Goal: Transaction & Acquisition: Book appointment/travel/reservation

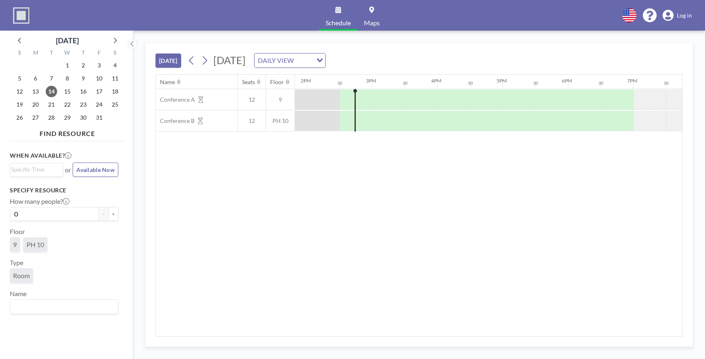
scroll to position [0, 914]
click at [210, 64] on button at bounding box center [204, 60] width 13 height 13
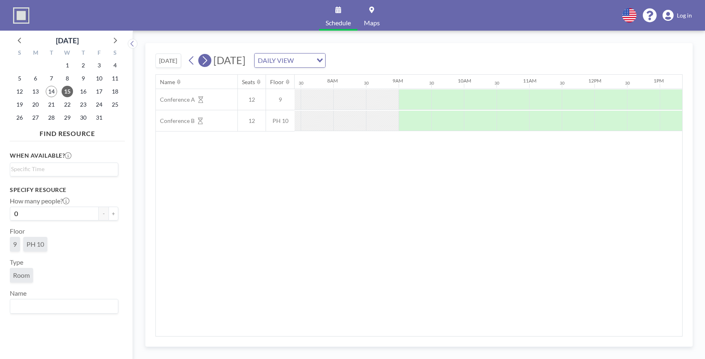
scroll to position [0, 522]
click at [210, 64] on button at bounding box center [204, 60] width 13 height 13
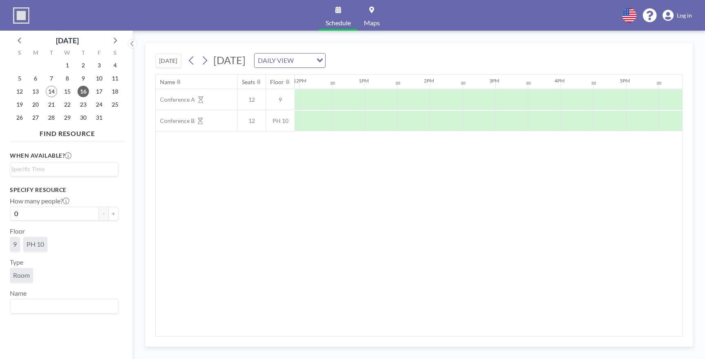
scroll to position [0, 793]
click at [190, 57] on icon at bounding box center [192, 60] width 8 height 12
click at [195, 59] on icon at bounding box center [192, 60] width 8 height 12
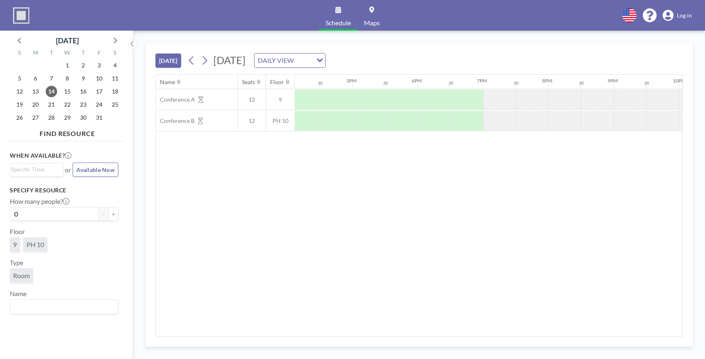
scroll to position [0, 958]
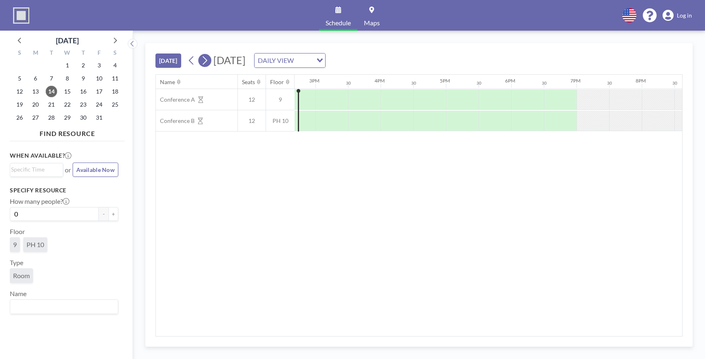
click at [206, 58] on icon at bounding box center [205, 60] width 4 height 9
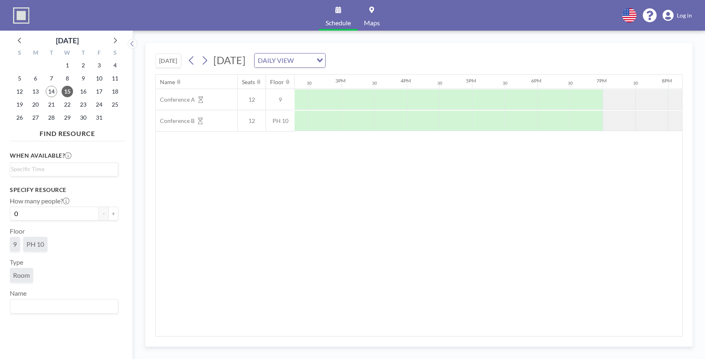
scroll to position [0, 944]
click at [217, 61] on span "[DATE]" at bounding box center [229, 60] width 32 height 12
click at [207, 61] on icon at bounding box center [205, 60] width 4 height 9
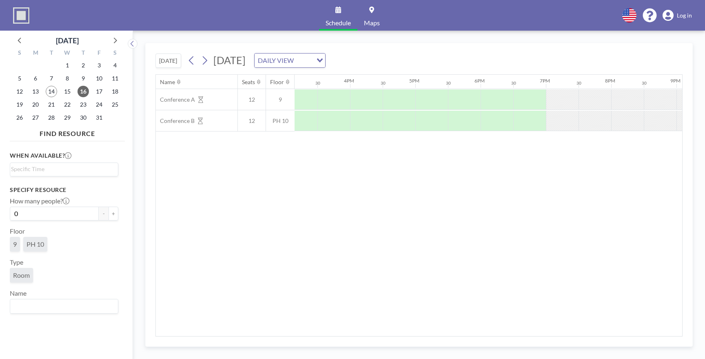
scroll to position [0, 999]
click at [206, 61] on icon at bounding box center [205, 60] width 8 height 12
click at [197, 58] on button at bounding box center [191, 60] width 13 height 13
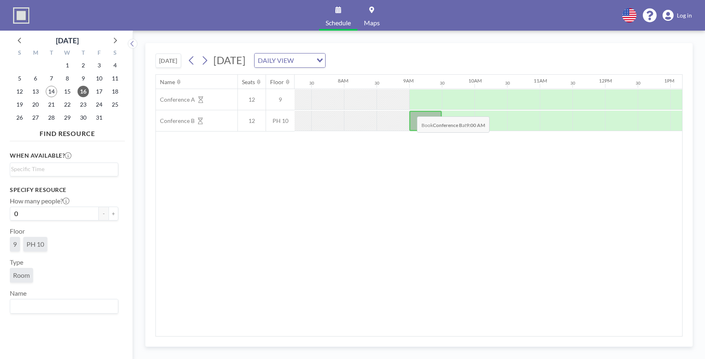
scroll to position [0, 469]
click at [195, 59] on icon at bounding box center [192, 60] width 8 height 12
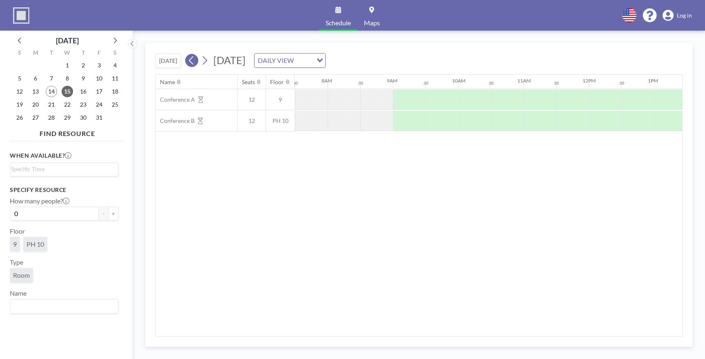
scroll to position [0, 489]
click at [195, 59] on icon at bounding box center [192, 60] width 8 height 12
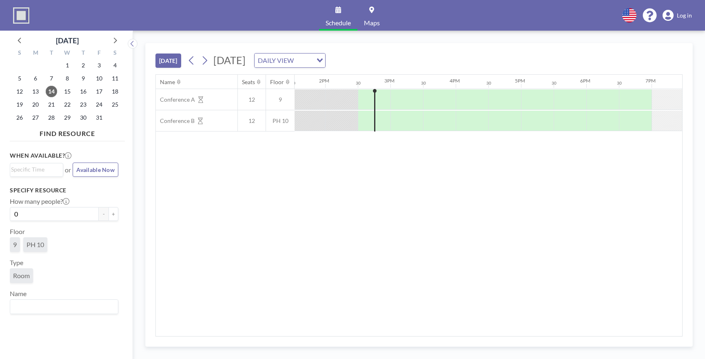
scroll to position [0, 876]
click at [371, 100] on div at bounding box center [381, 99] width 33 height 20
click at [399, 111] on div at bounding box center [413, 121] width 33 height 20
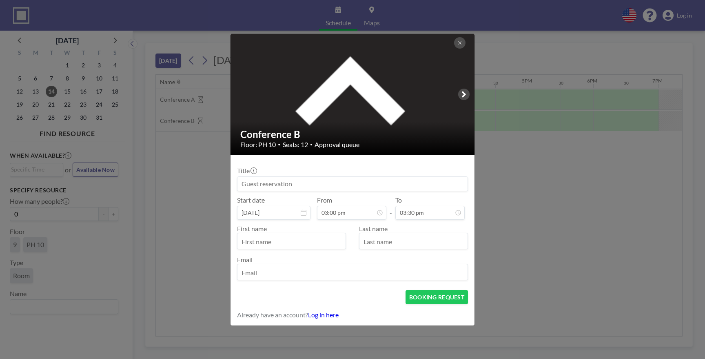
click at [465, 40] on div at bounding box center [459, 42] width 11 height 11
click at [463, 42] on button at bounding box center [459, 42] width 11 height 11
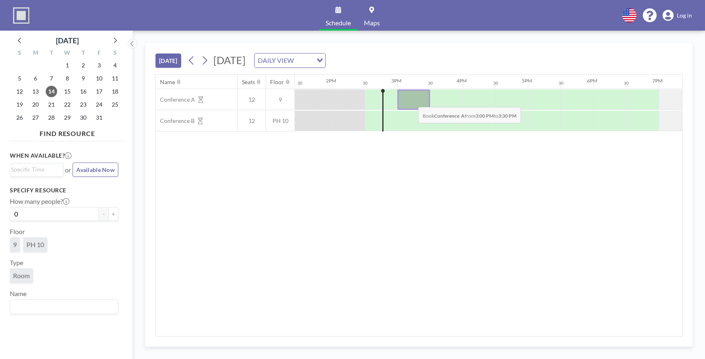
click at [412, 101] on div at bounding box center [413, 99] width 33 height 20
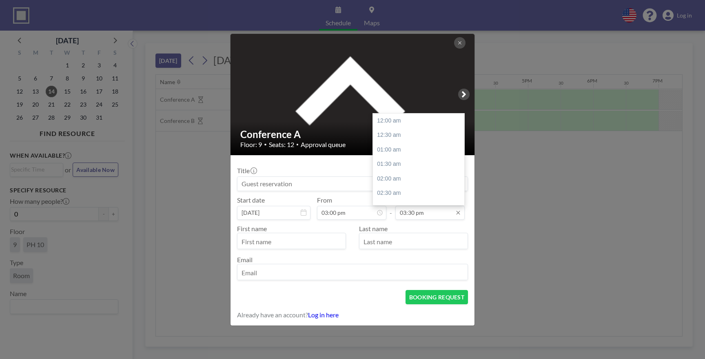
scroll to position [450, 0]
click at [436, 215] on input "03:30 pm" at bounding box center [429, 213] width 69 height 14
click at [397, 183] on div "06:00 pm" at bounding box center [418, 181] width 91 height 15
type input "06:00 pm"
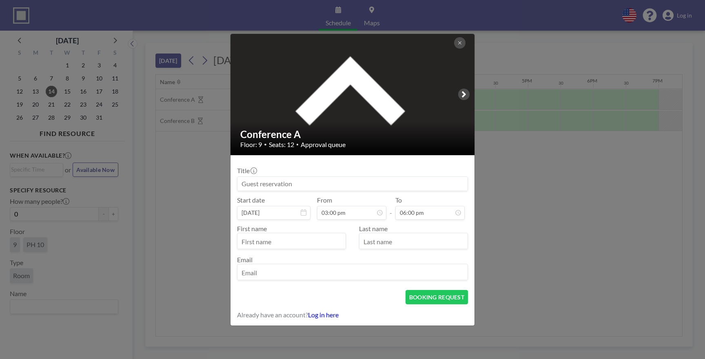
scroll to position [523, 0]
click at [318, 244] on input "text" at bounding box center [291, 242] width 108 height 14
type input "CareBridge"
click at [379, 235] on input "text" at bounding box center [413, 242] width 108 height 14
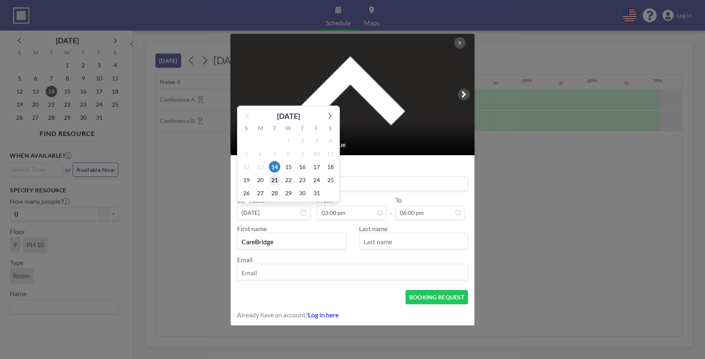
click at [277, 184] on div "S M T W T F S 28 29 30 1 2 3 4 5 6 7 8 9 10 11 12 13 14 15 16 17 18 19 20 21 22…" at bounding box center [288, 162] width 102 height 80
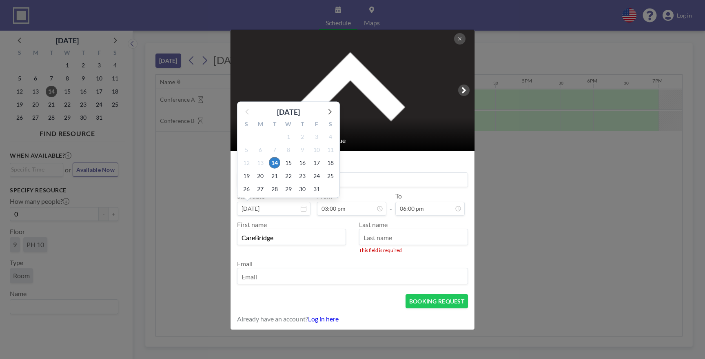
click at [366, 184] on input at bounding box center [352, 180] width 230 height 14
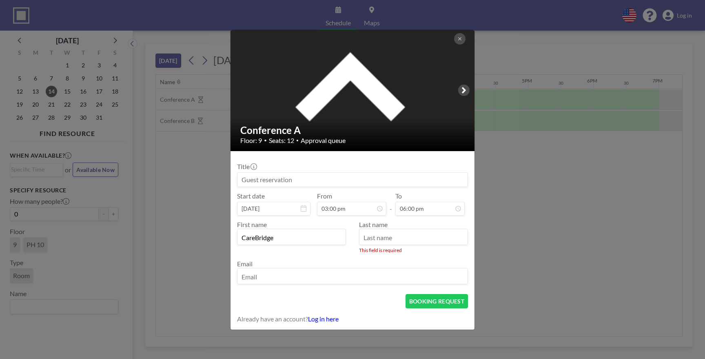
click at [366, 181] on input at bounding box center [352, 180] width 230 height 14
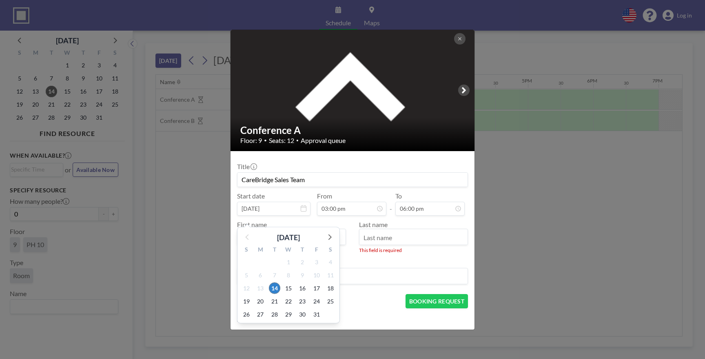
type input "CareBridge Sales Team"
click at [385, 266] on div "Email" at bounding box center [352, 271] width 231 height 24
click at [331, 242] on input "CareBridge" at bounding box center [291, 237] width 108 height 14
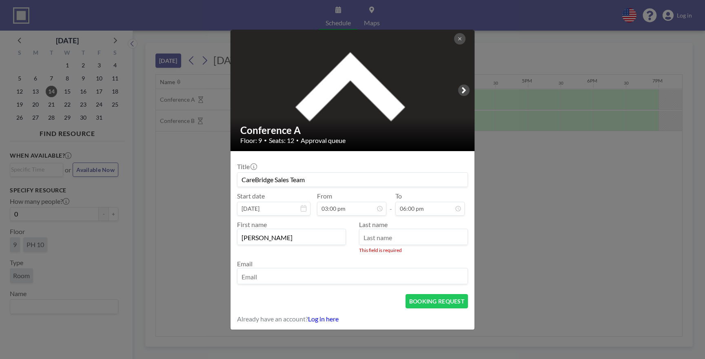
type input "[PERSON_NAME]"
click at [424, 242] on input "text" at bounding box center [413, 237] width 108 height 14
type input "[PERSON_NAME]"
click at [322, 235] on input "[PERSON_NAME]" at bounding box center [291, 237] width 108 height 14
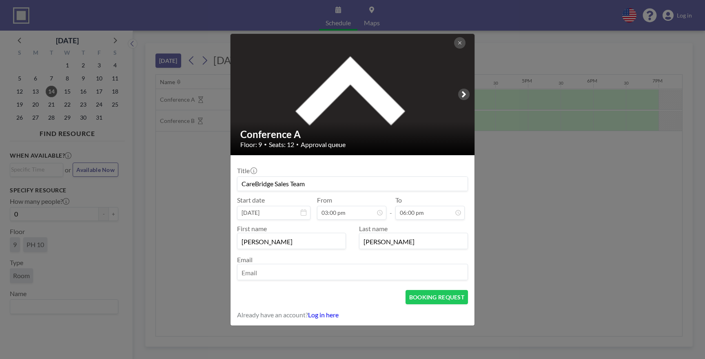
click at [322, 235] on input "[PERSON_NAME]" at bounding box center [291, 242] width 108 height 14
type input "[PERSON_NAME]"
click at [377, 243] on input "[PERSON_NAME]" at bounding box center [413, 242] width 108 height 14
click at [374, 243] on input "[PERSON_NAME]" at bounding box center [413, 242] width 108 height 14
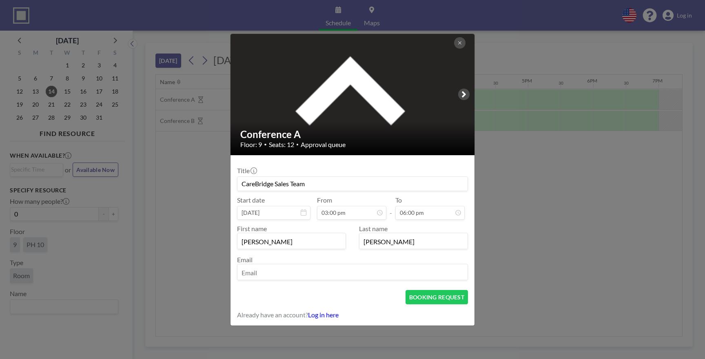
click at [374, 243] on input "[PERSON_NAME]" at bounding box center [413, 242] width 108 height 14
type input "[PERSON_NAME]"
click at [308, 237] on input "[PERSON_NAME]" at bounding box center [291, 242] width 108 height 14
type input "[PERSON_NAME]"
click at [375, 239] on input "[PERSON_NAME]" at bounding box center [413, 242] width 108 height 14
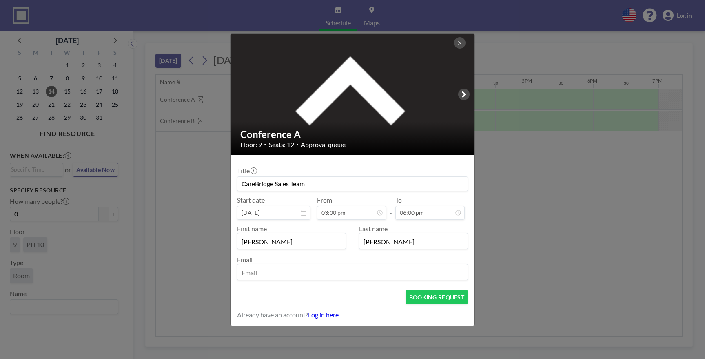
click at [375, 239] on input "[PERSON_NAME]" at bounding box center [413, 242] width 108 height 14
type input "[PERSON_NAME]"
click at [362, 266] on input "email" at bounding box center [352, 273] width 230 height 14
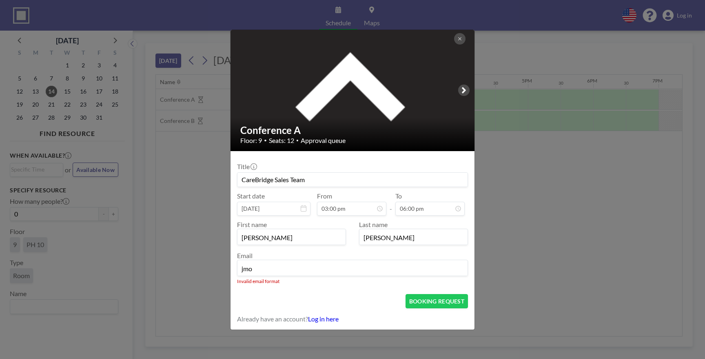
click at [376, 308] on form "Title CareBridge Sales Team Start date [DATE] [DATE] S M T W T F S 28 29 30 1 2…" at bounding box center [352, 240] width 244 height 178
click at [300, 278] on div "Invalid email format" at bounding box center [352, 281] width 231 height 6
click at [300, 270] on input "jmo" at bounding box center [352, 268] width 230 height 14
type input "[EMAIL_ADDRESS][DOMAIN_NAME]"
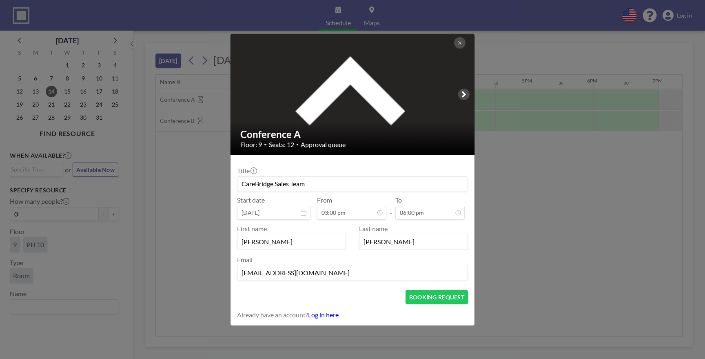
click at [331, 308] on form "Title CareBridge Sales Team Start date [DATE] From 03:00 pm - To 06:00 pm First…" at bounding box center [352, 240] width 244 height 170
click at [429, 297] on button "BOOKING REQUEST" at bounding box center [436, 297] width 62 height 14
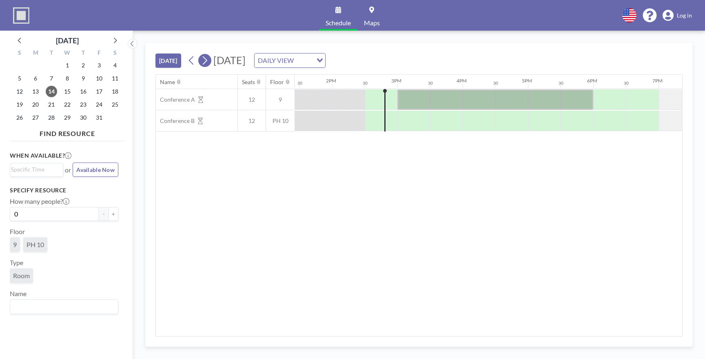
click at [206, 60] on icon at bounding box center [205, 60] width 8 height 12
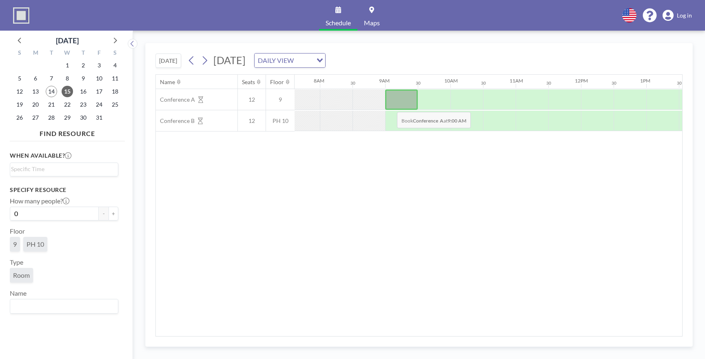
scroll to position [0, 522]
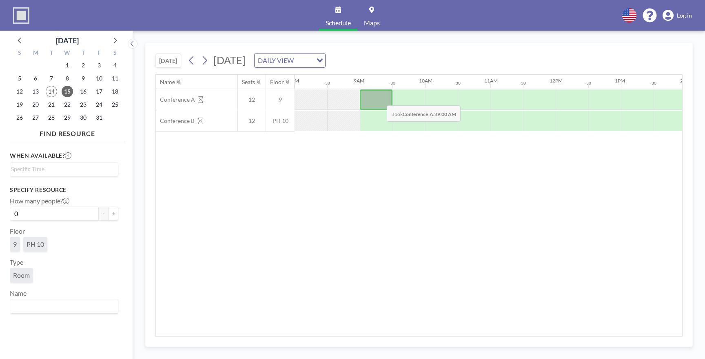
click at [380, 99] on div at bounding box center [376, 99] width 33 height 20
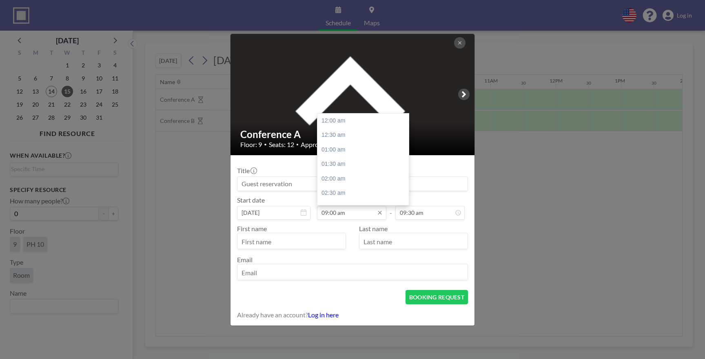
scroll to position [261, 0]
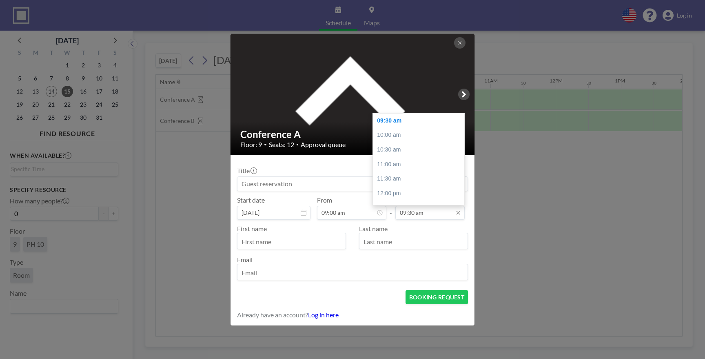
click at [452, 215] on input "09:30 am" at bounding box center [429, 213] width 69 height 14
click at [419, 131] on div "06:00 pm" at bounding box center [418, 133] width 91 height 15
type input "06:00 pm"
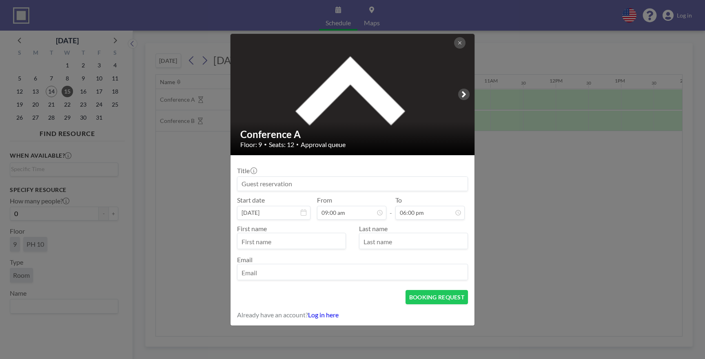
click at [310, 184] on input at bounding box center [352, 184] width 230 height 14
type input "CareBridge Sales Team"
click at [296, 233] on div at bounding box center [291, 240] width 109 height 16
click at [296, 237] on input "text" at bounding box center [291, 242] width 108 height 14
type input "[PERSON_NAME]"
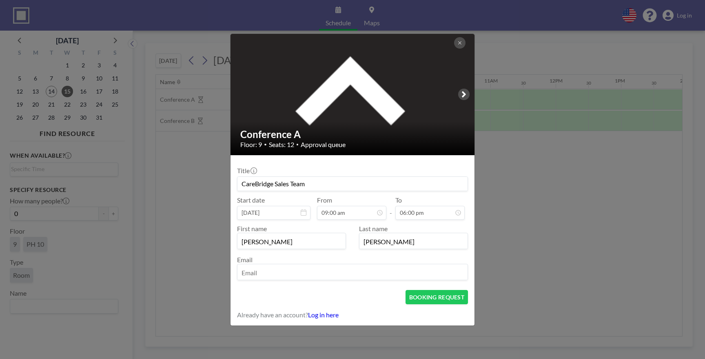
type input "[PERSON_NAME]"
click at [272, 272] on input "email" at bounding box center [352, 273] width 230 height 14
type input "[EMAIL_ADDRESS][DOMAIN_NAME]"
click at [411, 295] on button "BOOKING REQUEST" at bounding box center [436, 297] width 62 height 14
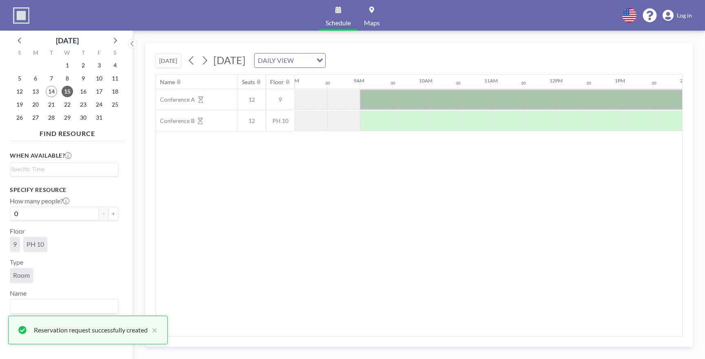
click at [210, 58] on button at bounding box center [204, 60] width 13 height 13
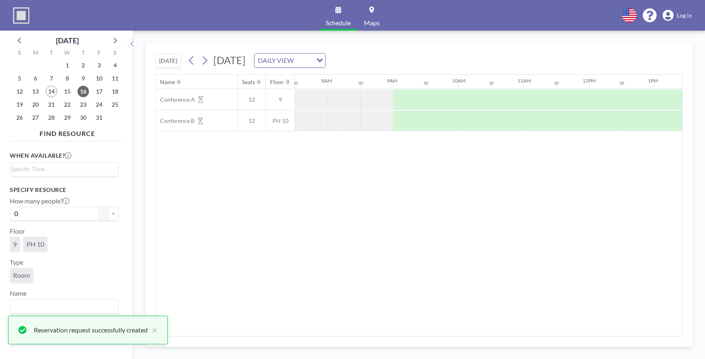
scroll to position [0, 489]
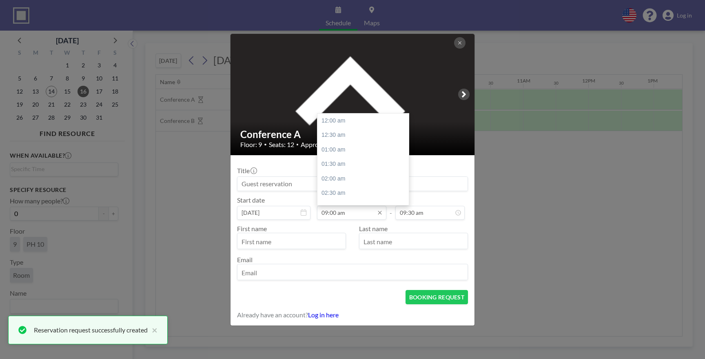
scroll to position [261, 0]
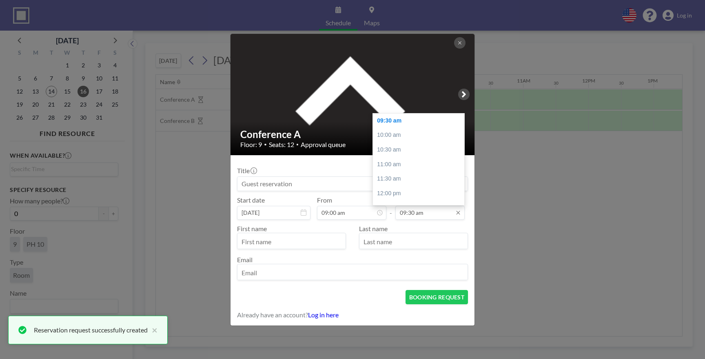
click at [427, 215] on input "09:30 am" at bounding box center [429, 213] width 69 height 14
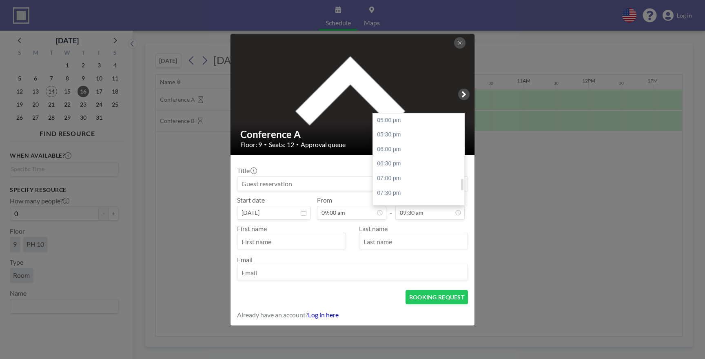
scroll to position [488, 0]
click at [405, 153] on div "06:00 pm" at bounding box center [418, 155] width 91 height 15
type input "06:00 pm"
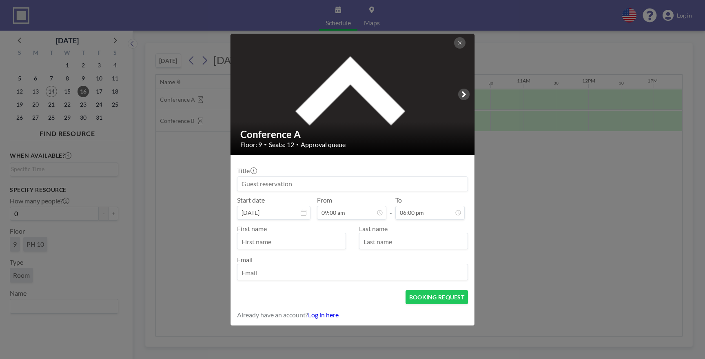
click at [327, 179] on input at bounding box center [352, 184] width 230 height 14
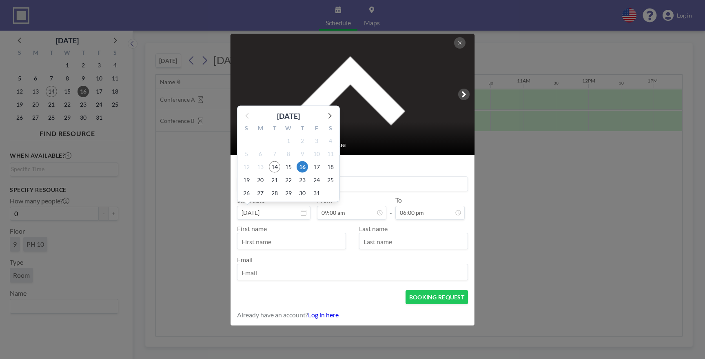
type input "CareBridge Sales Team"
click at [286, 241] on input "text" at bounding box center [291, 242] width 108 height 14
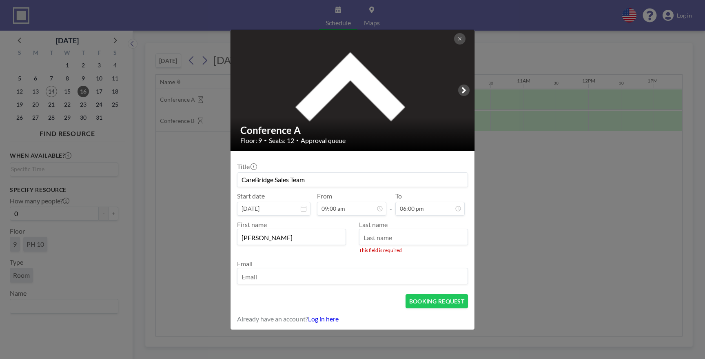
click at [291, 241] on input "[PERSON_NAME]" at bounding box center [291, 237] width 108 height 14
type input "[PERSON_NAME]"
click at [378, 239] on input "text" at bounding box center [413, 237] width 108 height 14
type input "[PERSON_NAME]"
click at [312, 272] on input "email" at bounding box center [352, 277] width 230 height 14
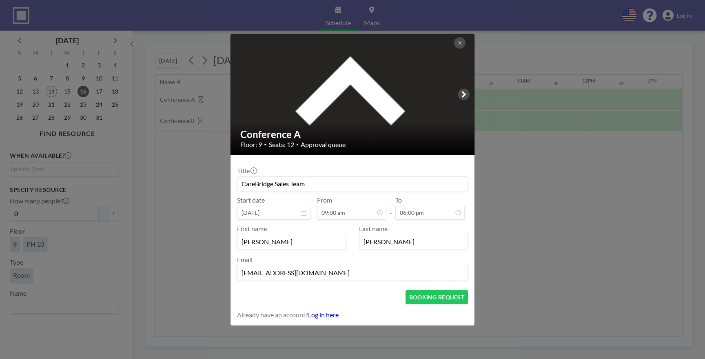
type input "[EMAIL_ADDRESS][DOMAIN_NAME]"
click at [444, 292] on button "BOOKING REQUEST" at bounding box center [436, 297] width 62 height 14
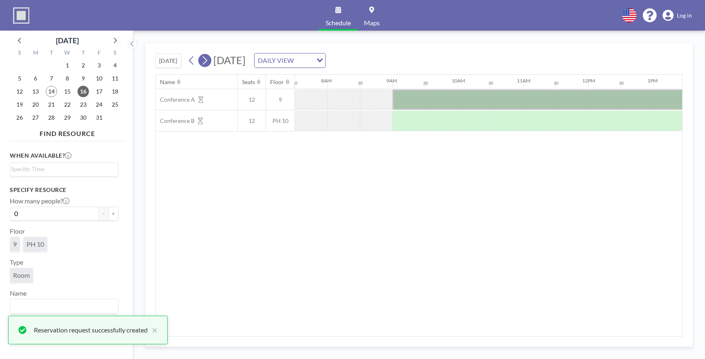
click at [200, 60] on button at bounding box center [204, 60] width 13 height 13
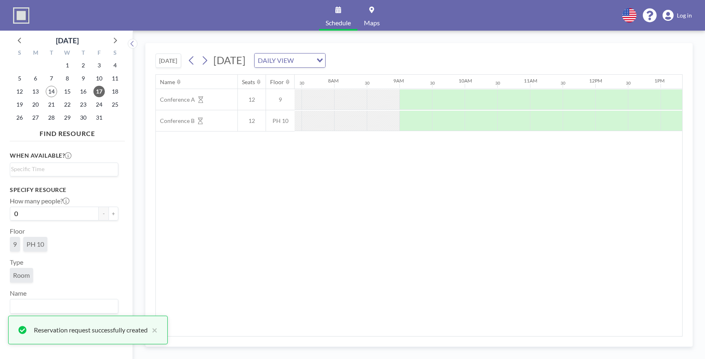
scroll to position [0, 489]
click at [407, 101] on div at bounding box center [408, 99] width 33 height 20
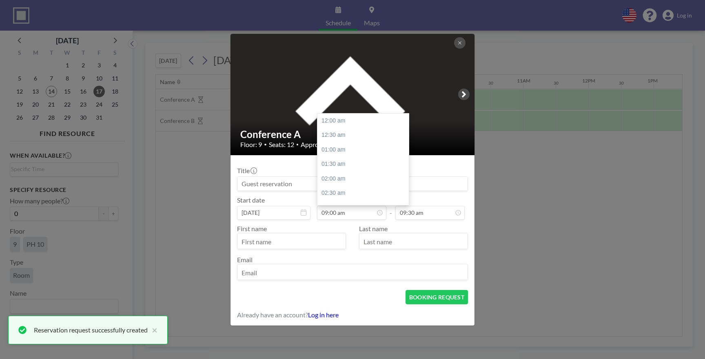
scroll to position [261, 0]
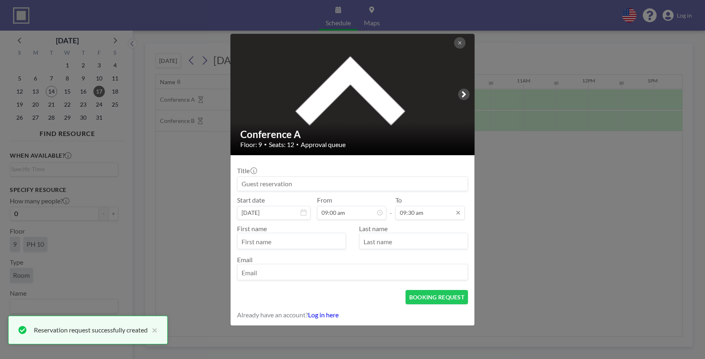
click at [412, 218] on input "09:30 am" at bounding box center [429, 213] width 69 height 14
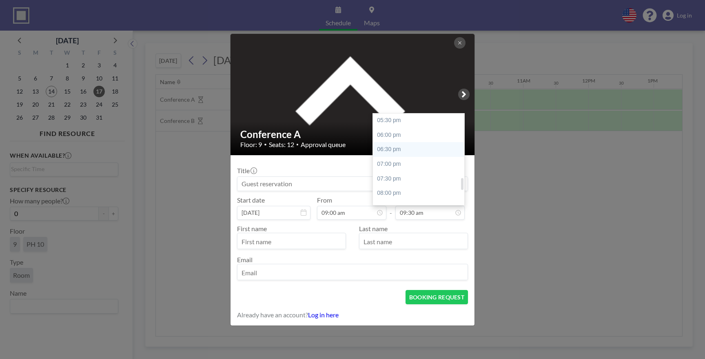
scroll to position [506, 0]
click at [398, 135] on div "06:00 pm" at bounding box center [418, 137] width 91 height 15
type input "06:00 pm"
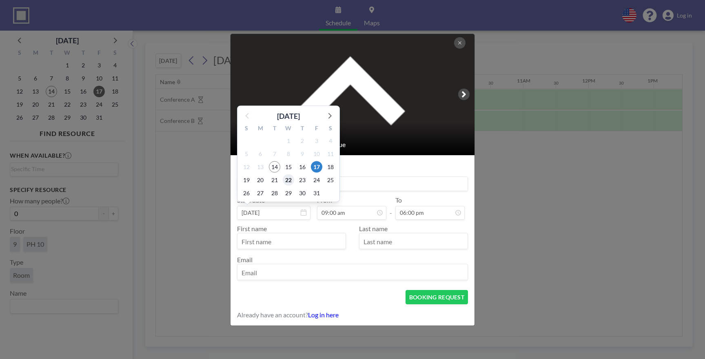
click at [286, 183] on span "22" at bounding box center [288, 179] width 11 height 11
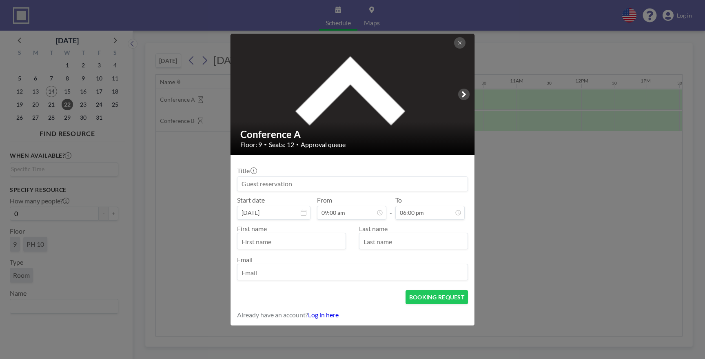
scroll to position [0, 555]
click at [285, 212] on input "[DATE]" at bounding box center [273, 213] width 73 height 14
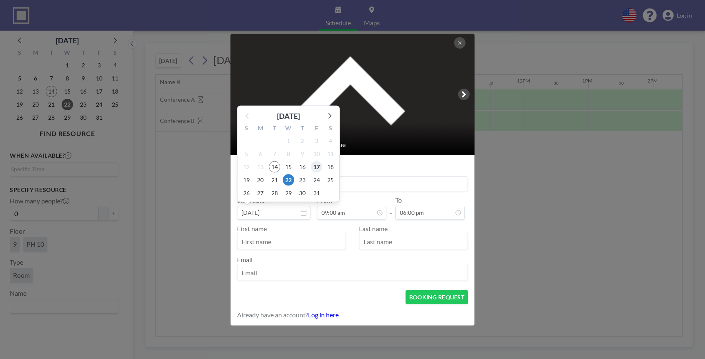
click at [315, 165] on span "17" at bounding box center [316, 166] width 11 height 11
type input "[DATE]"
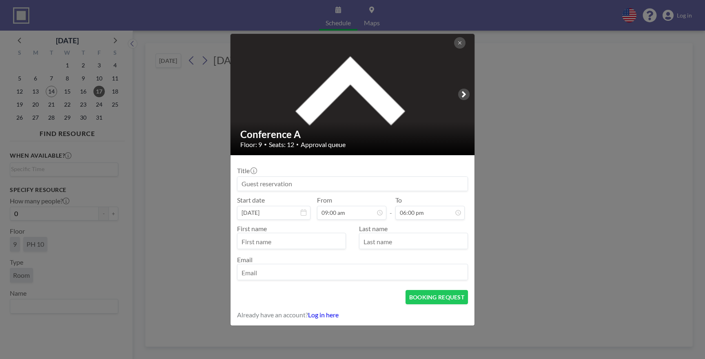
click at [275, 180] on input at bounding box center [352, 184] width 230 height 14
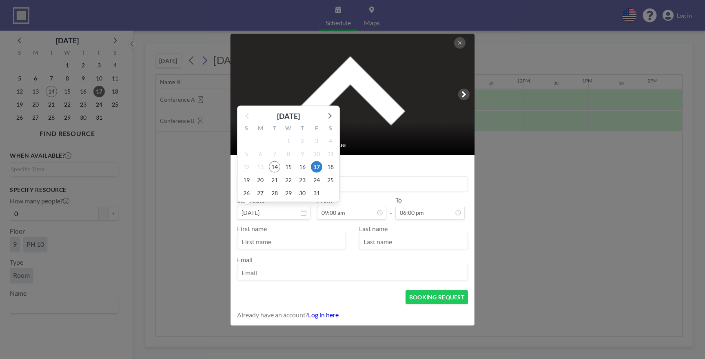
type input "CareBridge Sales Team"
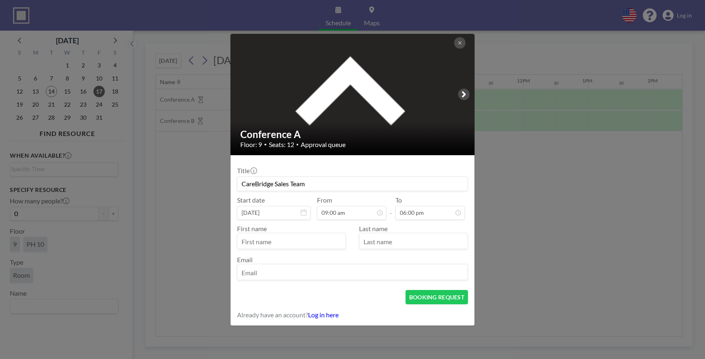
click at [259, 242] on input "text" at bounding box center [291, 242] width 108 height 14
click at [259, 242] on input "[PERSON_NAME]" at bounding box center [291, 242] width 108 height 14
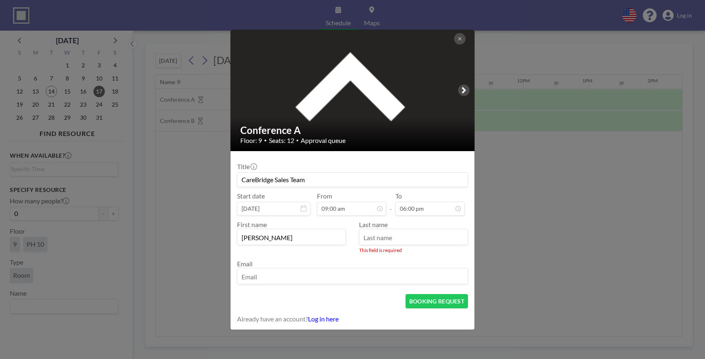
type input "[PERSON_NAME]"
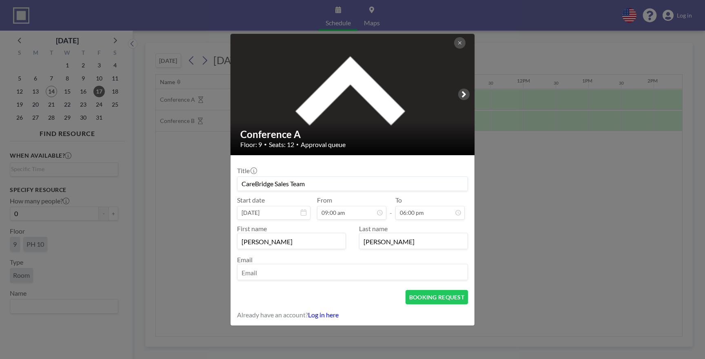
click at [259, 278] on input "email" at bounding box center [352, 273] width 230 height 14
type input "[EMAIL_ADDRESS][DOMAIN_NAME]"
click at [424, 288] on form "Title CareBridge Sales Team Start date [DATE] From 09:00 am - To 06:00 pm First…" at bounding box center [352, 240] width 244 height 170
click at [424, 296] on button "BOOKING REQUEST" at bounding box center [436, 297] width 62 height 14
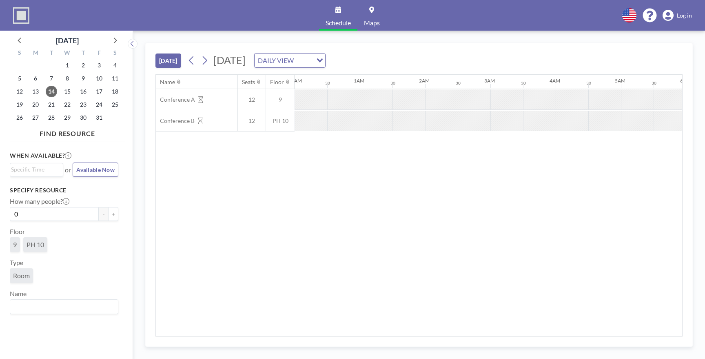
scroll to position [0, 946]
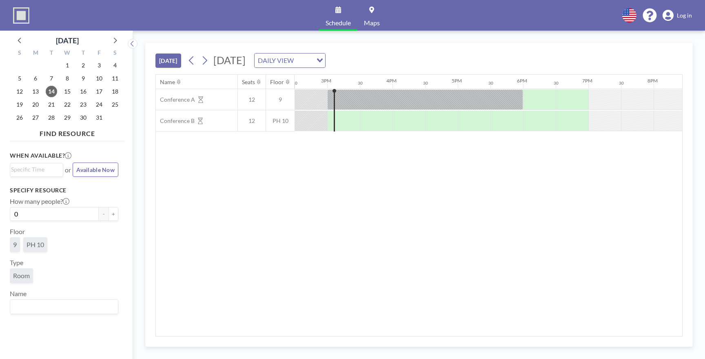
click at [208, 63] on icon at bounding box center [205, 60] width 8 height 12
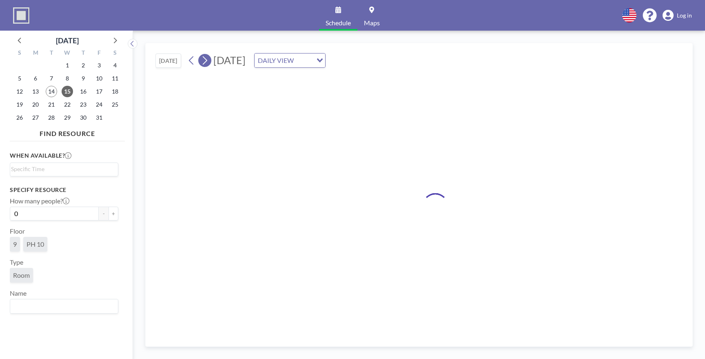
click at [208, 63] on icon at bounding box center [205, 60] width 8 height 12
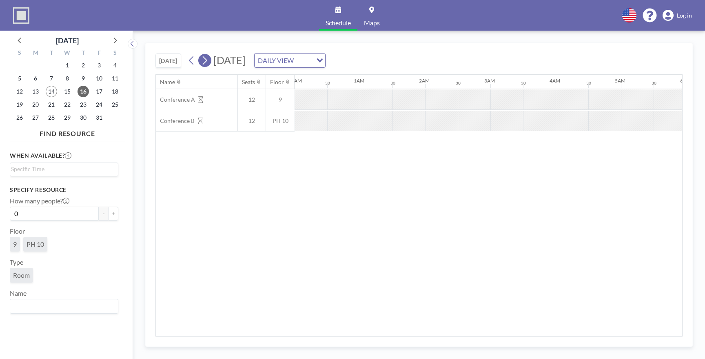
scroll to position [0, 0]
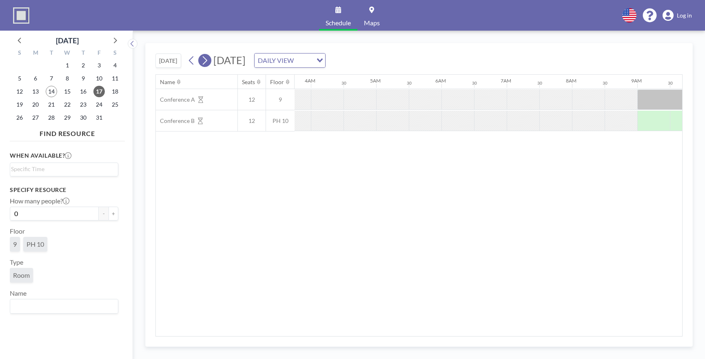
click at [208, 63] on icon at bounding box center [205, 60] width 8 height 12
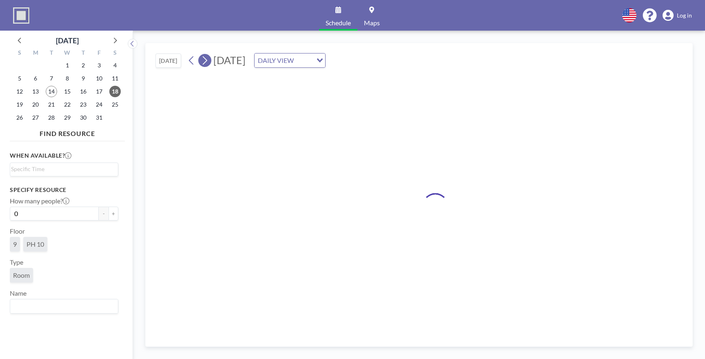
click at [208, 63] on icon at bounding box center [205, 60] width 8 height 12
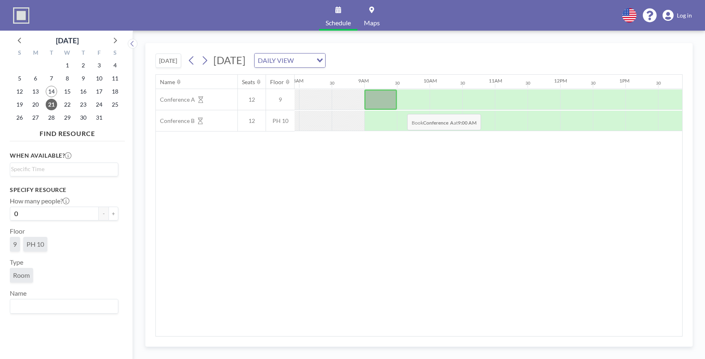
scroll to position [0, 522]
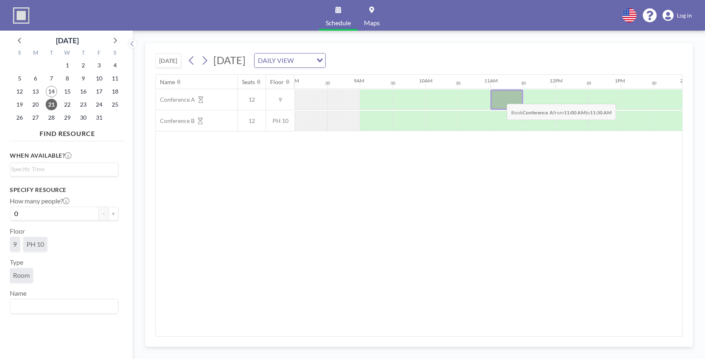
click at [500, 97] on div at bounding box center [506, 99] width 33 height 20
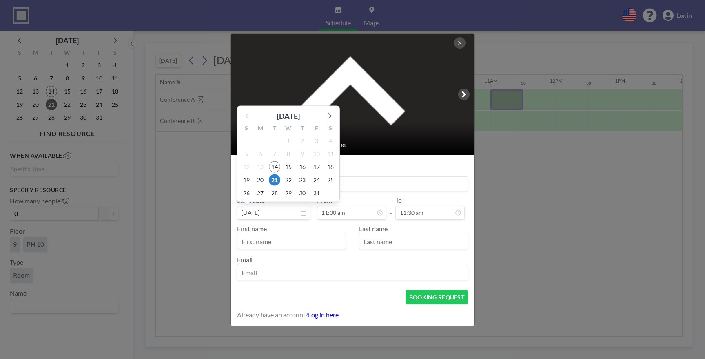
click at [364, 181] on input at bounding box center [352, 184] width 230 height 14
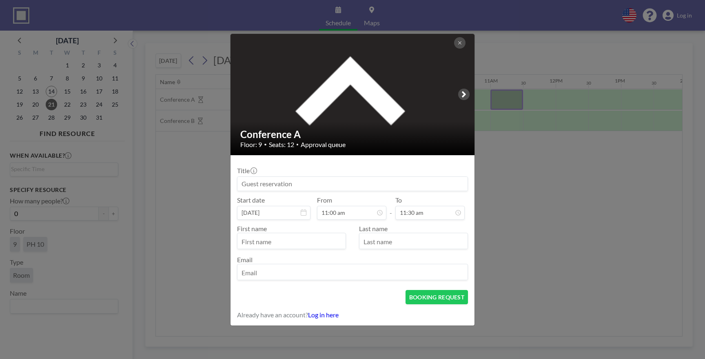
type input "C"
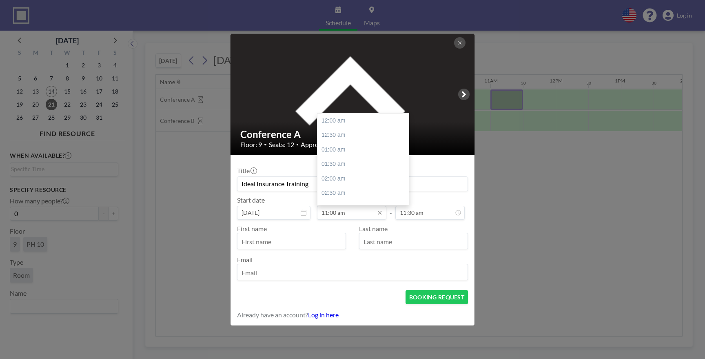
scroll to position [319, 0]
type input "Ideal Insurance Training"
click at [341, 208] on input "11:00 am" at bounding box center [351, 213] width 69 height 14
click at [350, 146] on div "11:00 am" at bounding box center [362, 143] width 91 height 15
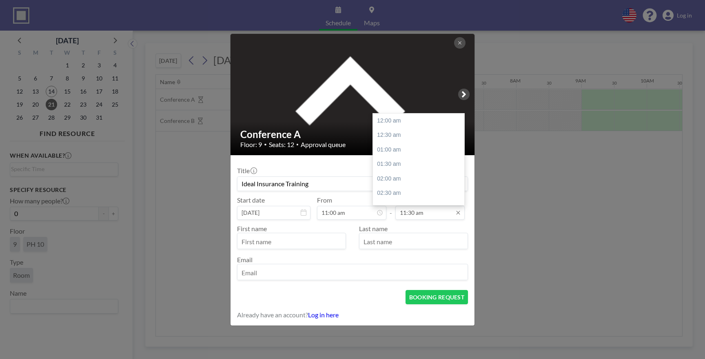
scroll to position [0, 559]
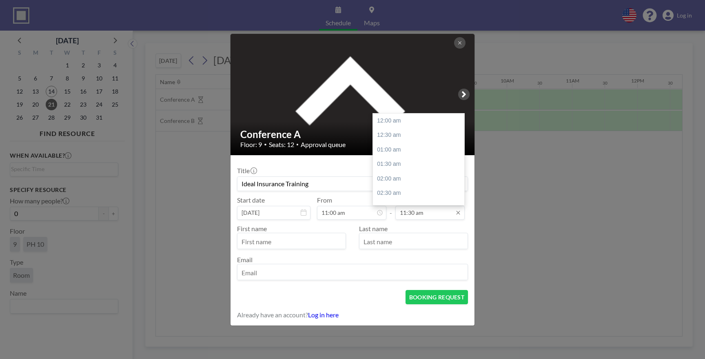
click at [436, 211] on input "11:30 am" at bounding box center [429, 213] width 69 height 14
click at [409, 145] on div "12:00 pm" at bounding box center [418, 146] width 91 height 15
type input "12:00 pm"
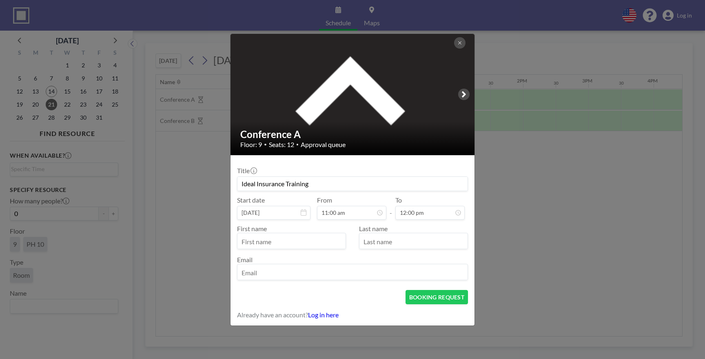
scroll to position [319, 0]
click at [317, 239] on input "text" at bounding box center [291, 242] width 108 height 14
type input "Nerys"
type input "Linares"
click at [298, 274] on input "email" at bounding box center [352, 273] width 230 height 14
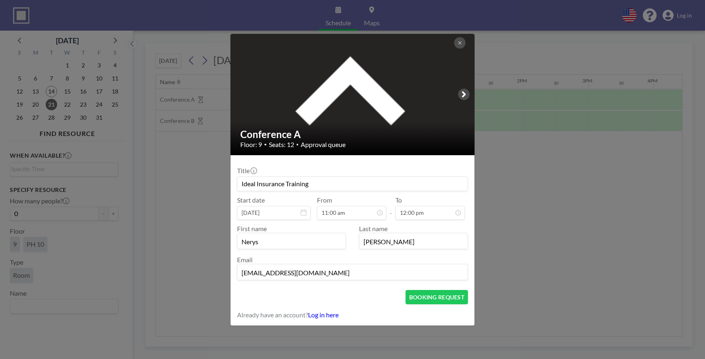
type input "nerys@carepointinsurance.com"
click at [338, 293] on div "BOOKING REQUEST" at bounding box center [352, 297] width 231 height 14
click at [430, 298] on button "BOOKING REQUEST" at bounding box center [436, 297] width 62 height 14
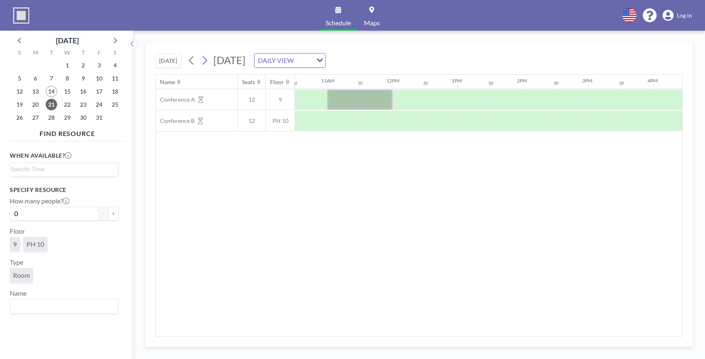
click at [347, 200] on div "Name Seats Floor 12AM 30 1AM 30 2AM 30 3AM 30 4AM 30 5AM 30 6AM 30 7AM 30 8AM 3…" at bounding box center [419, 205] width 526 height 261
